Goal: Navigation & Orientation: Go to known website

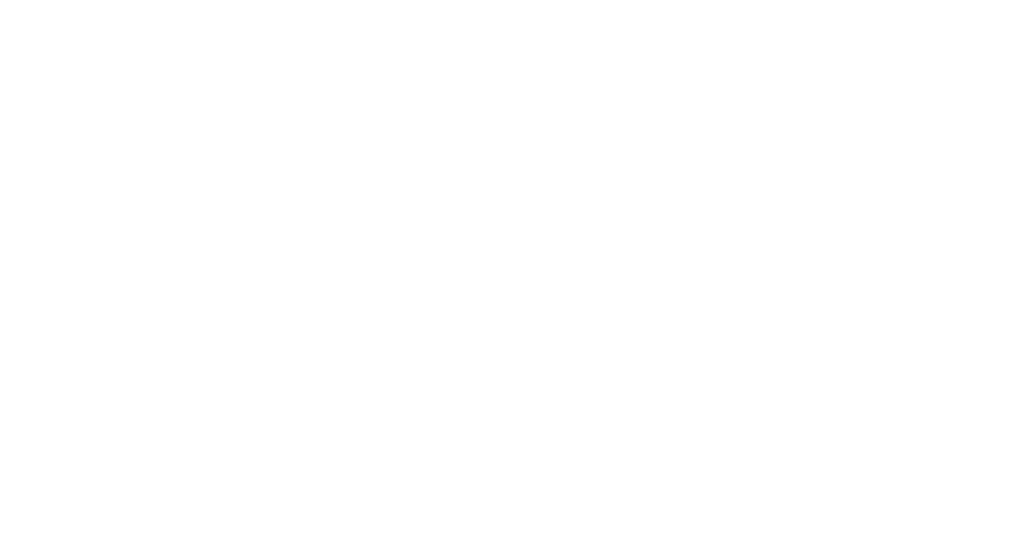
click at [0, 0] on div "One account, three powerful tools to grow your business" at bounding box center [0, 0] width 0 height 0
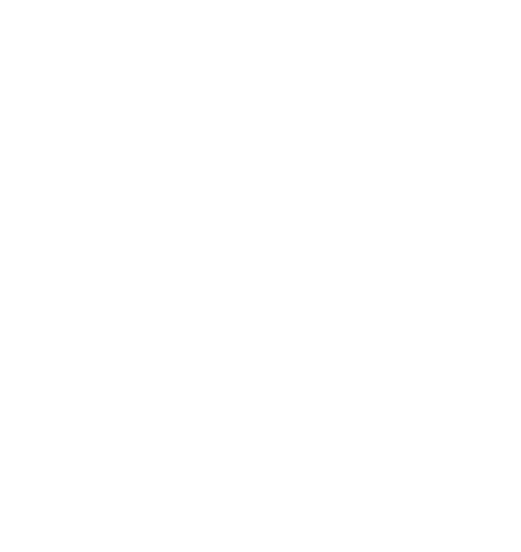
click at [0, 0] on input "text" at bounding box center [0, 0] width 0 height 0
type input "david.jones@madwire.com"
click at [0, 0] on input "Sign In" at bounding box center [0, 0] width 0 height 0
